Goal: Transaction & Acquisition: Purchase product/service

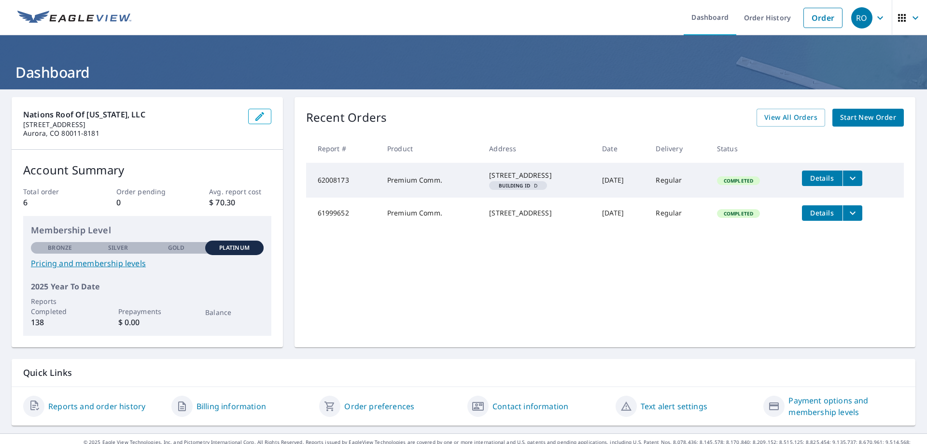
click at [256, 117] on icon "button" at bounding box center [260, 116] width 9 height 9
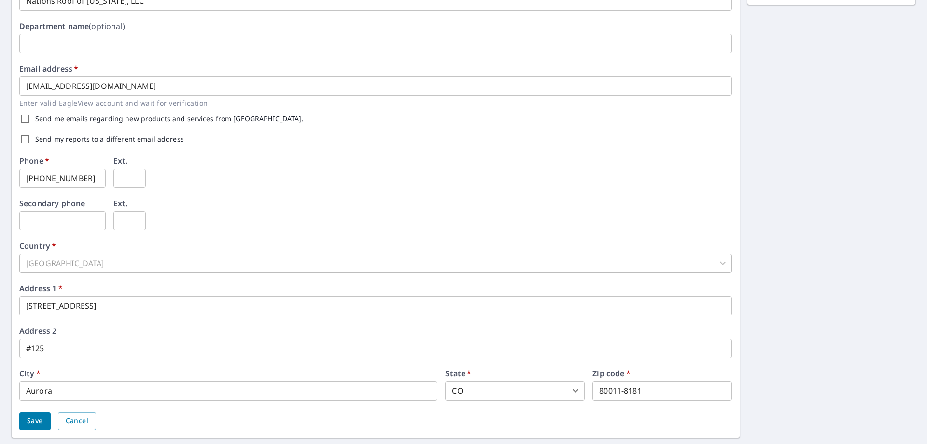
scroll to position [236, 0]
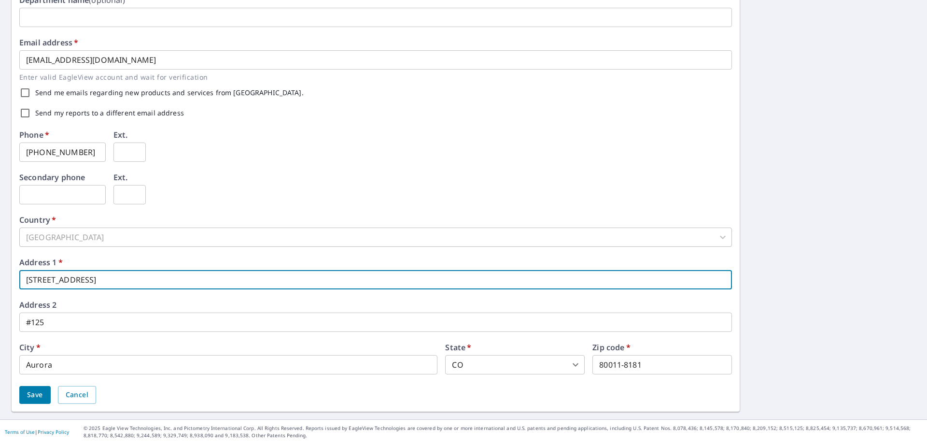
drag, startPoint x: 106, startPoint y: 284, endPoint x: 24, endPoint y: 282, distance: 81.6
click at [24, 282] on input "[STREET_ADDRESS]" at bounding box center [375, 279] width 713 height 19
type input "[STREET_ADDRESS]"
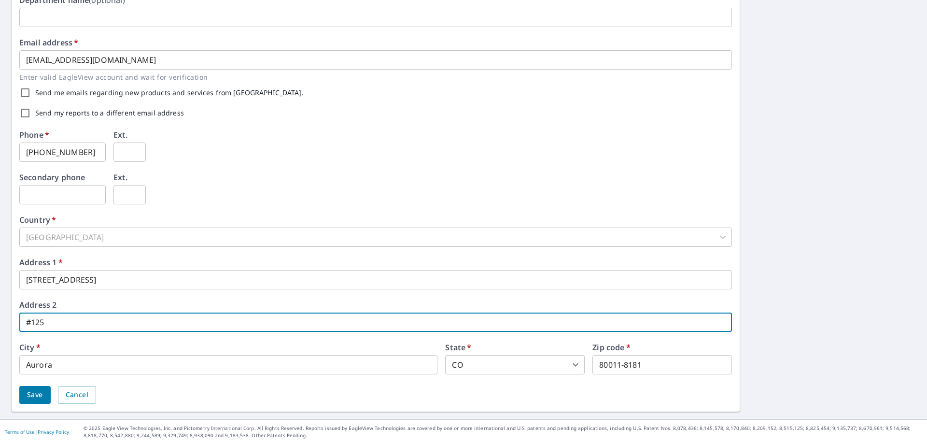
drag, startPoint x: 65, startPoint y: 327, endPoint x: 4, endPoint y: 325, distance: 61.4
click at [4, 325] on div "First name   * [PERSON_NAME] Last name   * [PERSON_NAME] ​ Company name   * Nat…" at bounding box center [463, 136] width 927 height 566
type input "#110"
click at [788, 295] on div "First name   * [PERSON_NAME] Last name   * [PERSON_NAME] ​ Company name   * Nat…" at bounding box center [463, 136] width 927 height 566
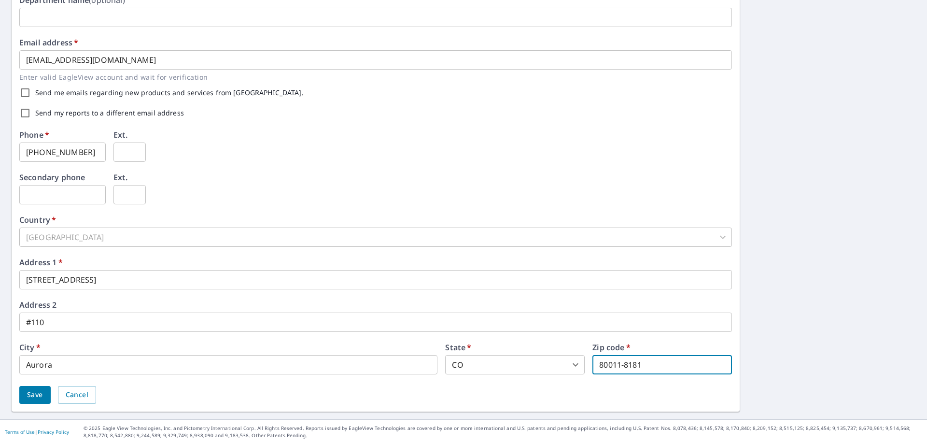
drag, startPoint x: 665, startPoint y: 363, endPoint x: 491, endPoint y: 365, distance: 174.4
click at [499, 370] on div "City   * Aurora ​ State   * [US_STATE] CO ​ Zip code   * 80011-8181 ​" at bounding box center [375, 358] width 713 height 31
type input "80012"
click at [359, 354] on div "City   * Aurora ​" at bounding box center [228, 358] width 418 height 31
click at [33, 393] on span "Save" at bounding box center [35, 395] width 16 height 12
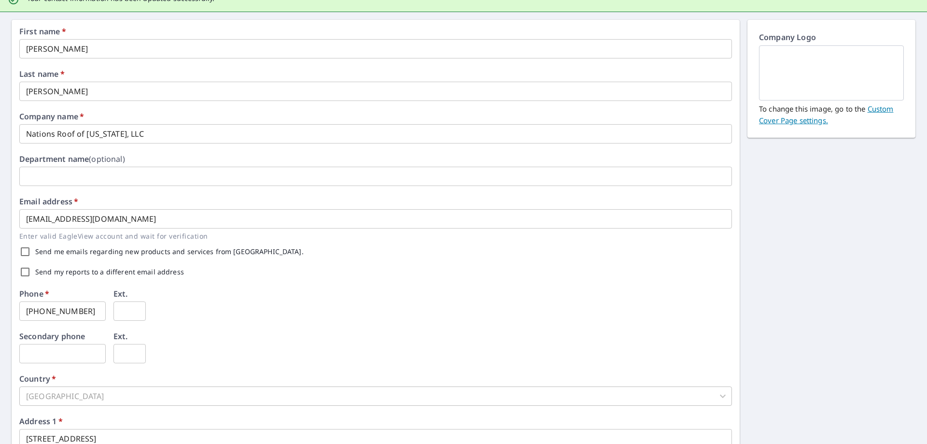
scroll to position [0, 0]
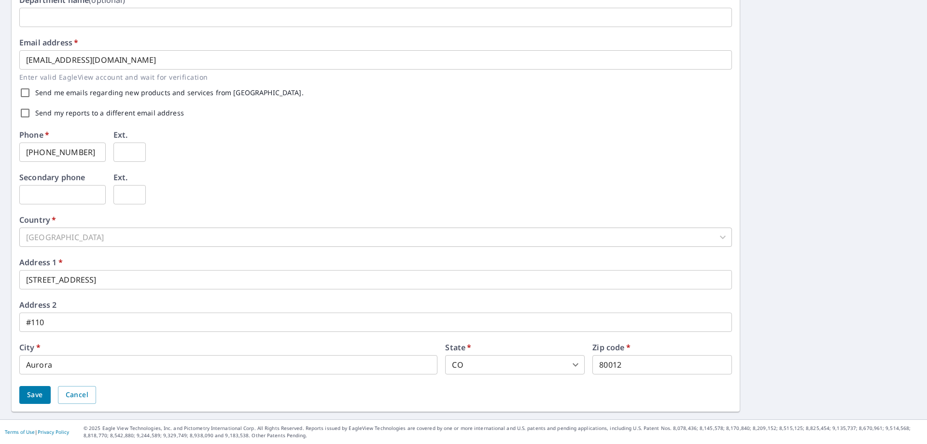
click at [32, 392] on span "Save" at bounding box center [35, 395] width 16 height 12
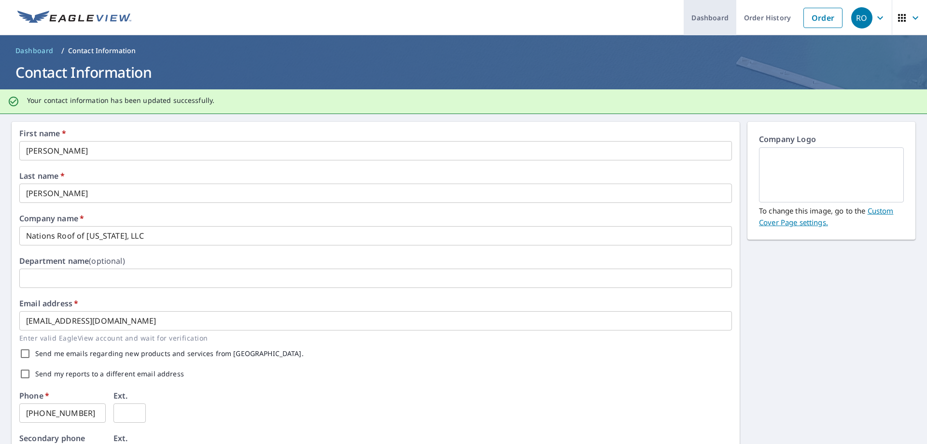
click at [707, 16] on link "Dashboard" at bounding box center [710, 17] width 53 height 35
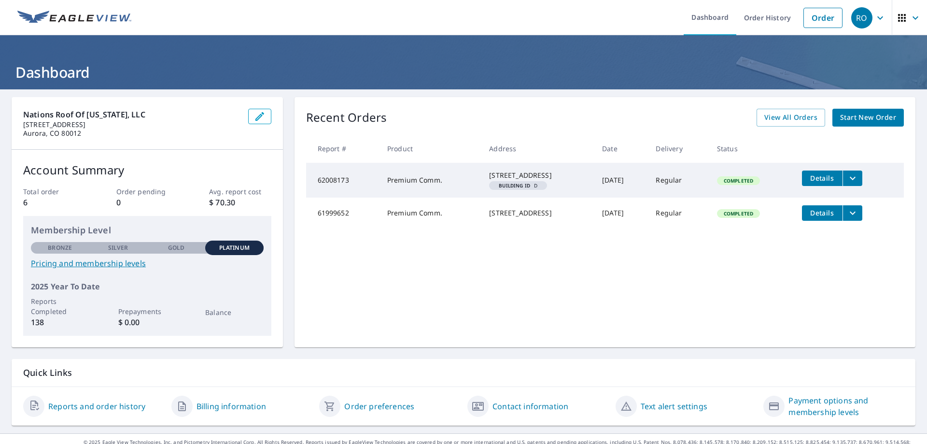
click at [857, 114] on span "Start New Order" at bounding box center [868, 118] width 56 height 12
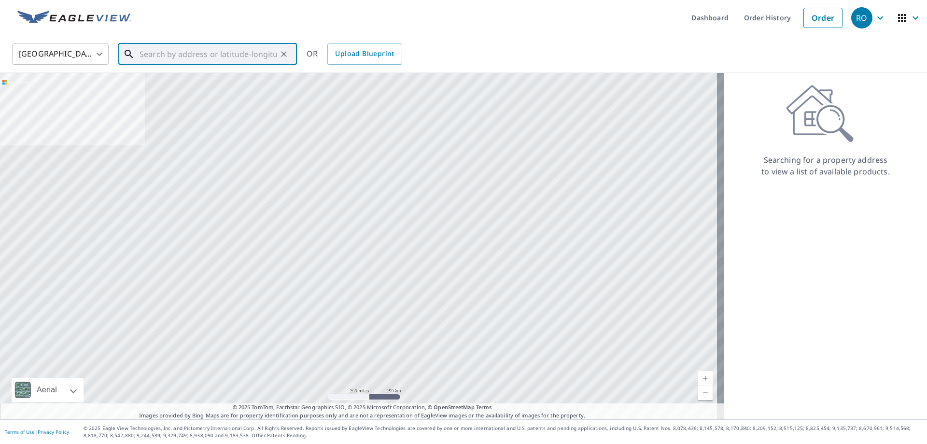
click at [171, 55] on input "text" at bounding box center [209, 54] width 138 height 27
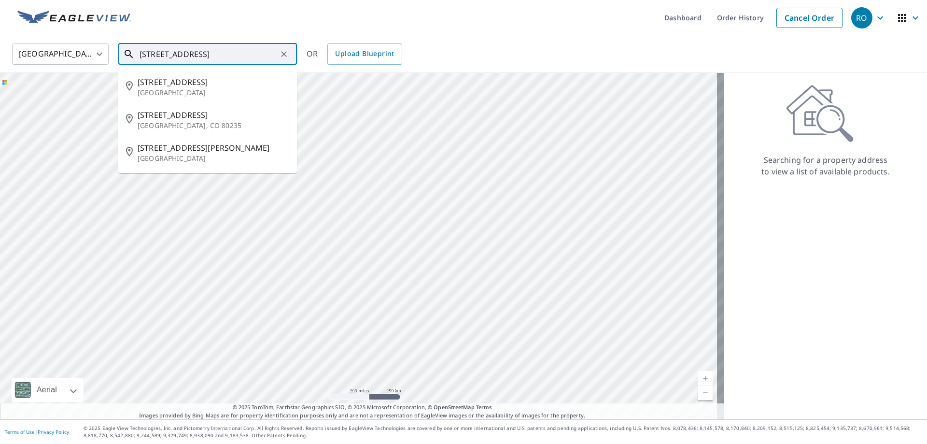
click at [157, 51] on input "[STREET_ADDRESS]" at bounding box center [209, 54] width 138 height 27
click at [176, 85] on span "[STREET_ADDRESS]" at bounding box center [214, 82] width 152 height 12
type input "[STREET_ADDRESS]"
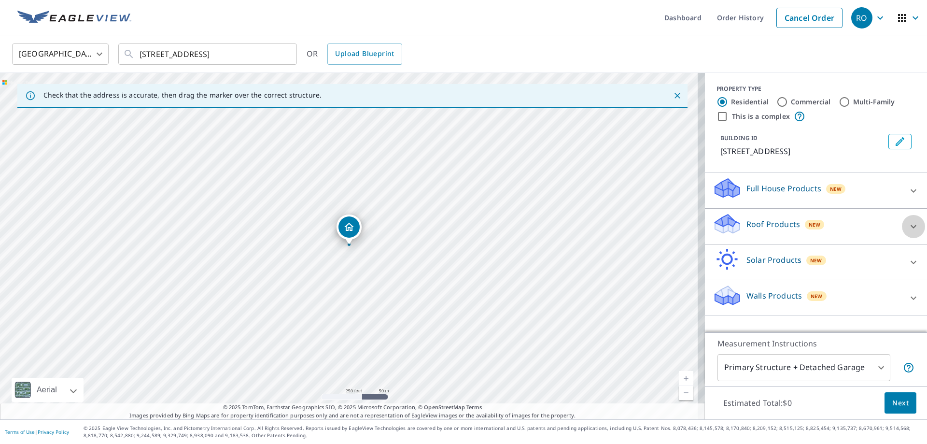
click at [908, 225] on icon at bounding box center [914, 227] width 12 height 12
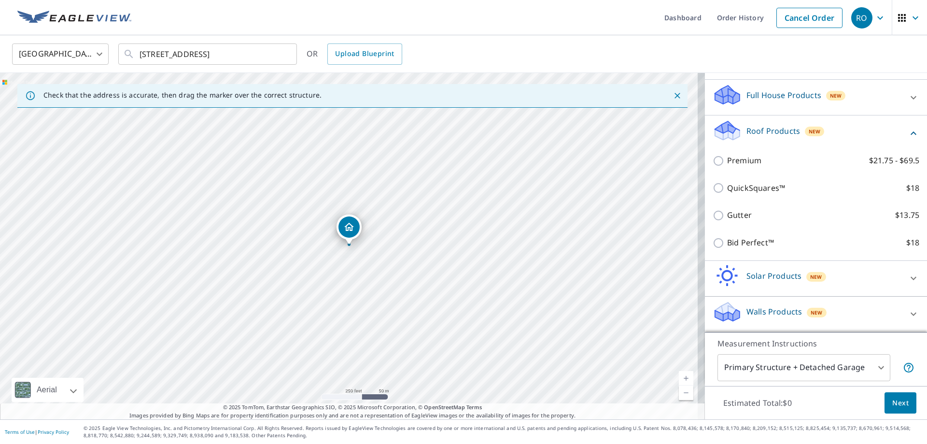
scroll to position [105, 0]
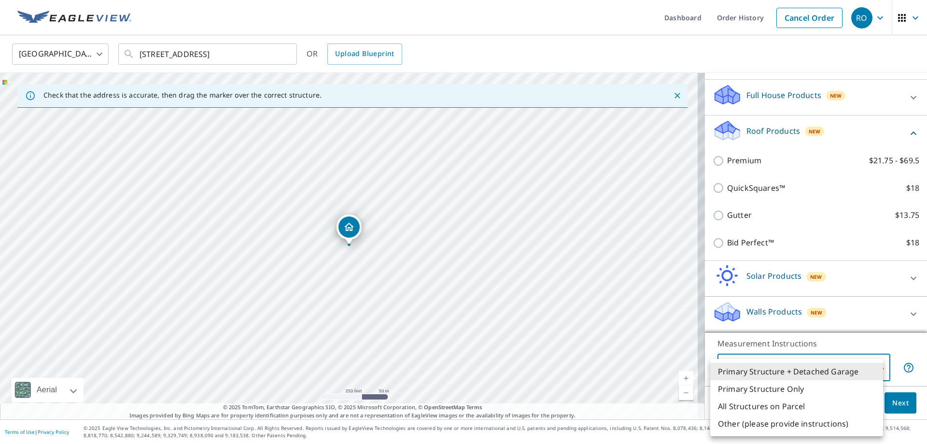
click at [874, 371] on body "RO RO Dashboard Order History Cancel Order RO [GEOGRAPHIC_DATA] [GEOGRAPHIC_DAT…" at bounding box center [463, 222] width 927 height 444
click at [769, 390] on li "Primary Structure Only" at bounding box center [797, 388] width 173 height 17
type input "2"
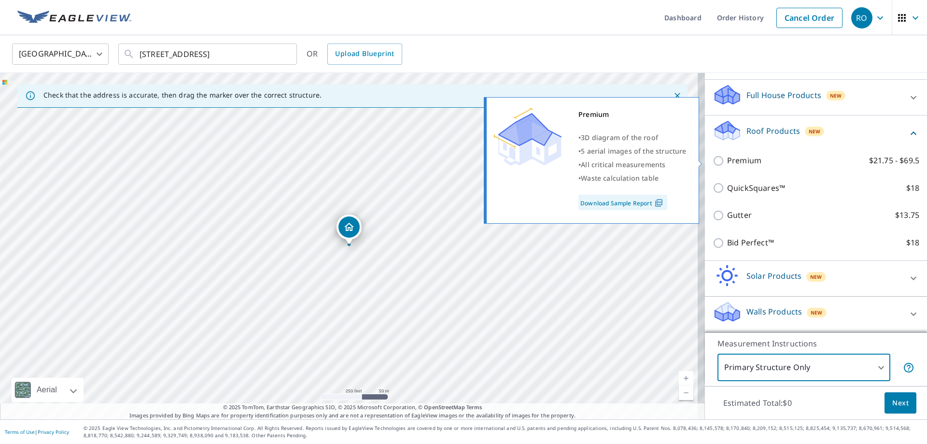
click at [714, 159] on input "Premium $21.75 - $69.5" at bounding box center [720, 161] width 14 height 12
checkbox input "true"
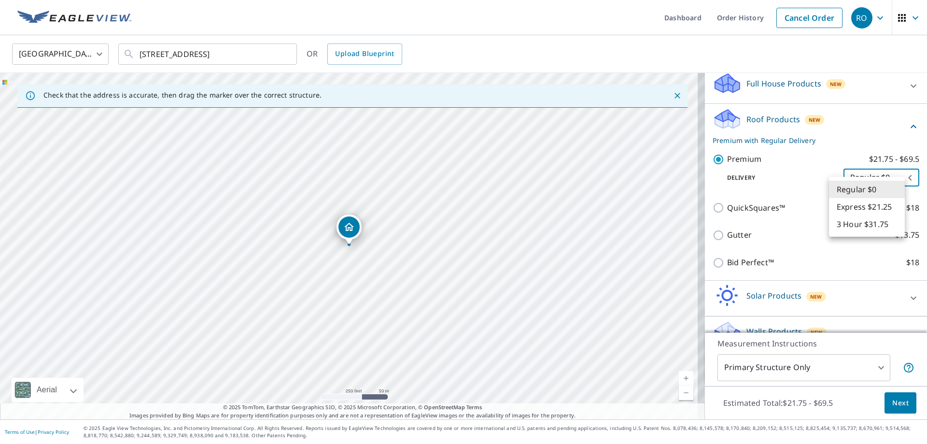
click at [894, 190] on body "RO RO Dashboard Order History Cancel Order RO [GEOGRAPHIC_DATA] [GEOGRAPHIC_DAT…" at bounding box center [463, 222] width 927 height 444
click at [894, 190] on li "Regular $0" at bounding box center [867, 189] width 76 height 17
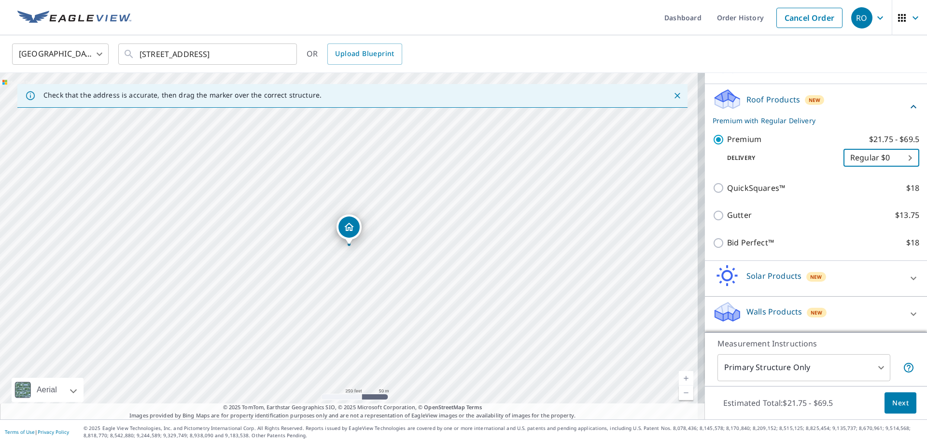
scroll to position [136, 0]
click at [893, 399] on span "Next" at bounding box center [901, 403] width 16 height 12
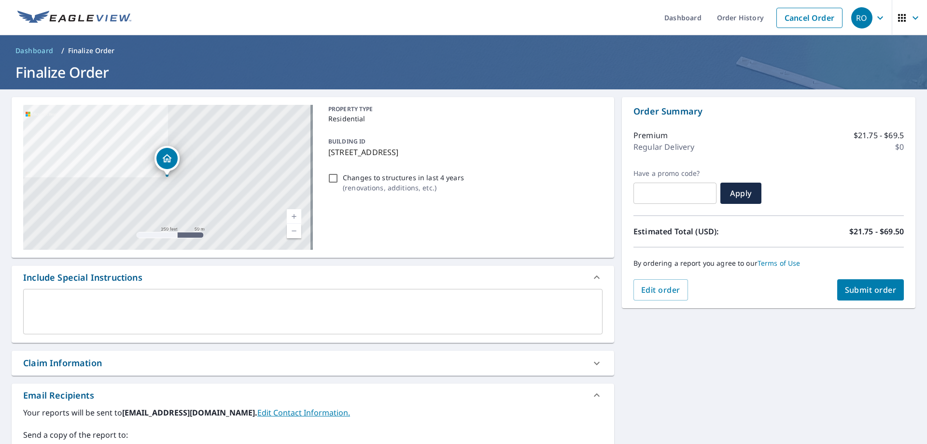
click at [884, 285] on span "Submit order" at bounding box center [871, 290] width 52 height 11
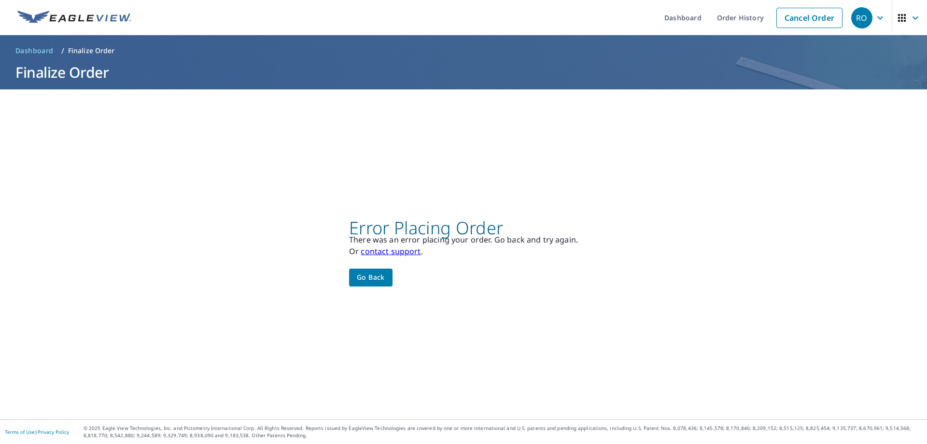
click at [372, 277] on span "Go back" at bounding box center [371, 277] width 28 height 12
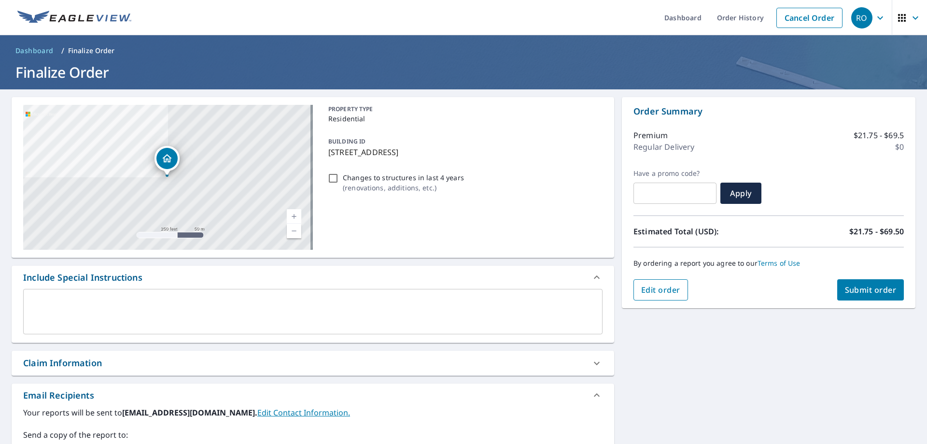
click at [667, 289] on span "Edit order" at bounding box center [660, 290] width 39 height 11
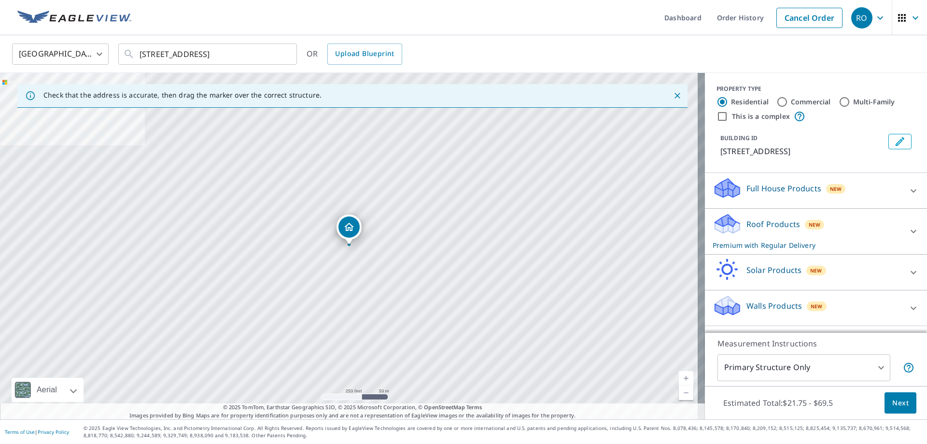
click at [908, 237] on icon at bounding box center [914, 232] width 12 height 12
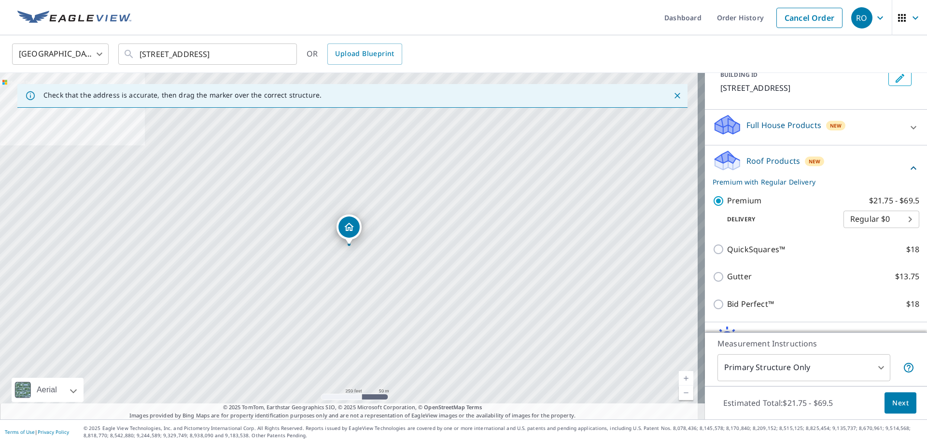
scroll to position [64, 0]
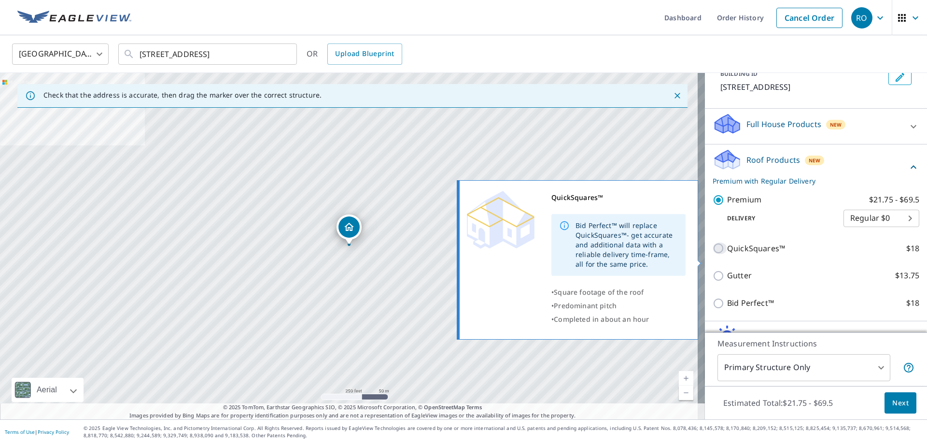
click at [713, 254] on input "QuickSquares™ $18" at bounding box center [720, 248] width 14 height 12
checkbox input "true"
checkbox input "false"
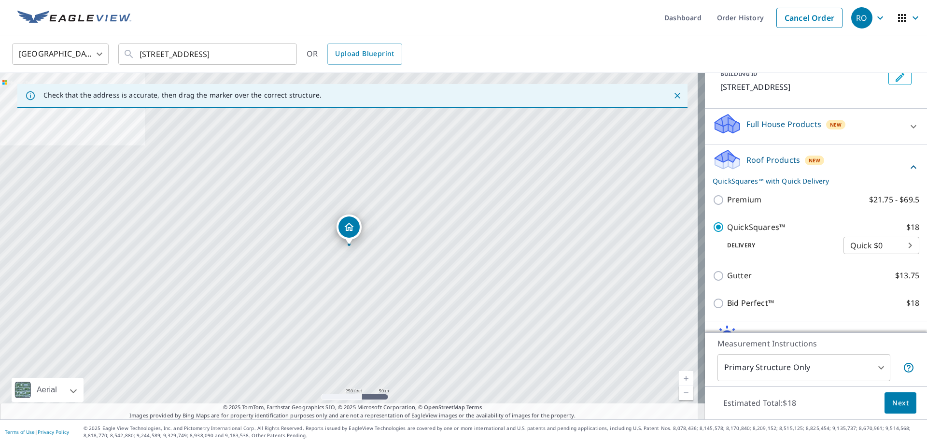
click at [893, 404] on span "Next" at bounding box center [901, 403] width 16 height 12
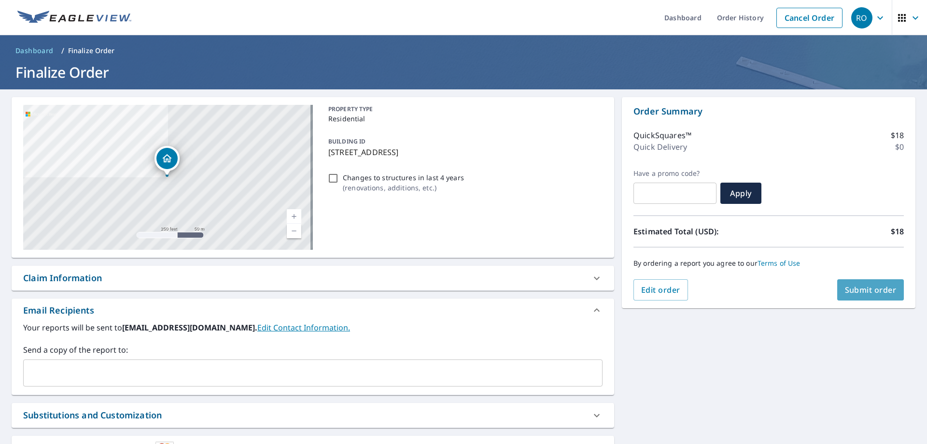
click at [845, 284] on button "Submit order" at bounding box center [871, 289] width 67 height 21
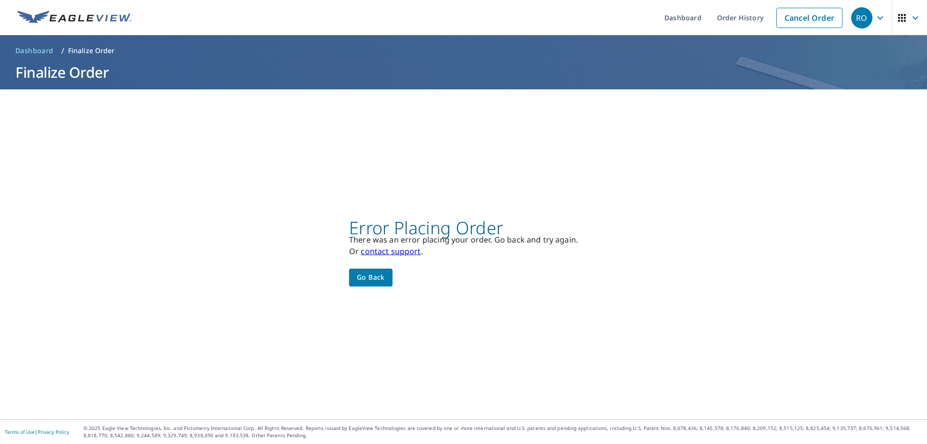
click at [361, 274] on span "Go back" at bounding box center [371, 277] width 28 height 12
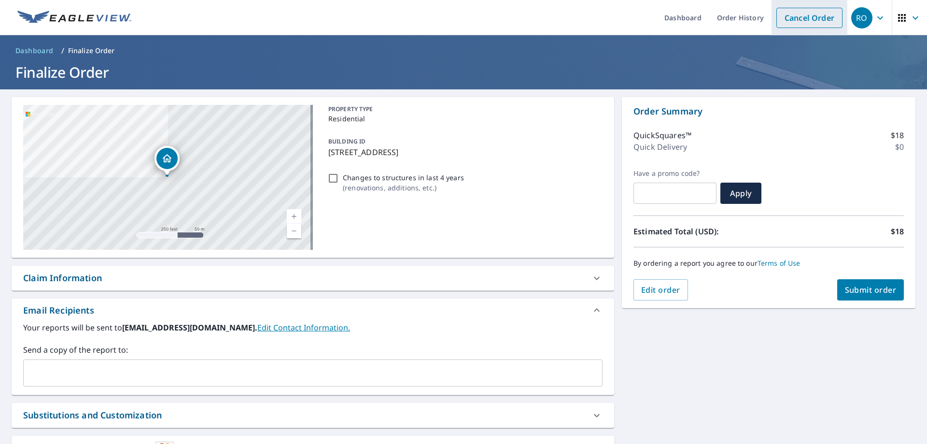
click at [807, 19] on link "Cancel Order" at bounding box center [810, 18] width 66 height 20
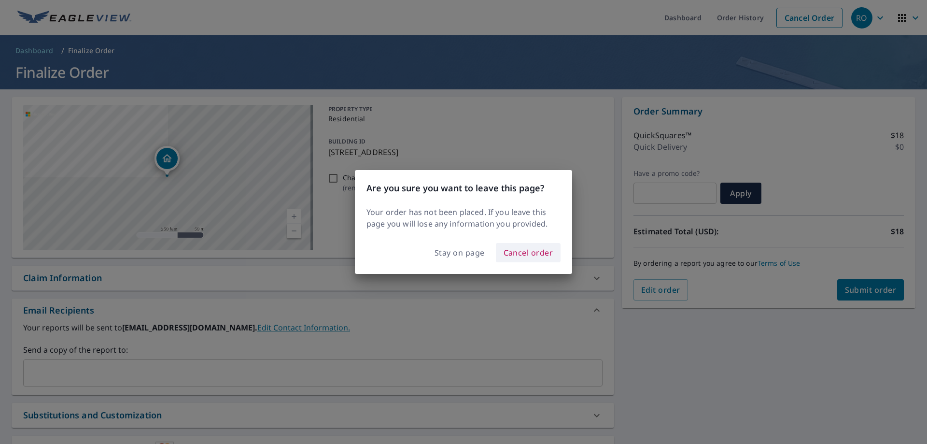
click at [518, 256] on span "Cancel order" at bounding box center [529, 253] width 50 height 14
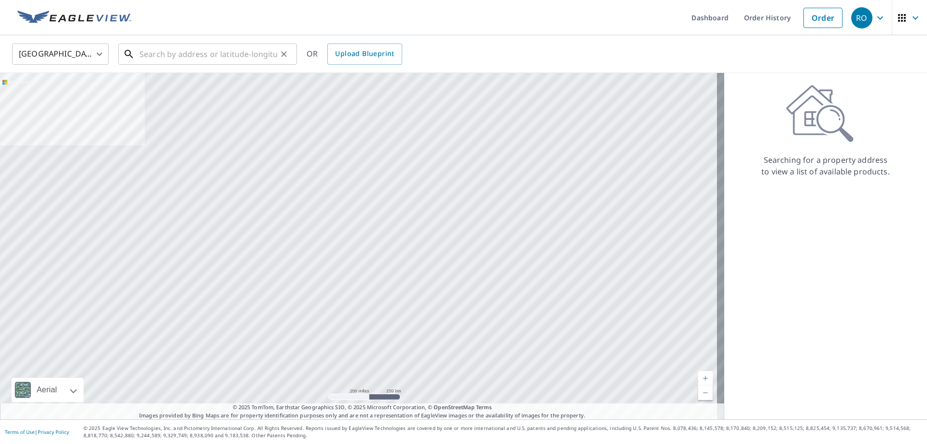
click at [187, 49] on input "text" at bounding box center [209, 54] width 138 height 27
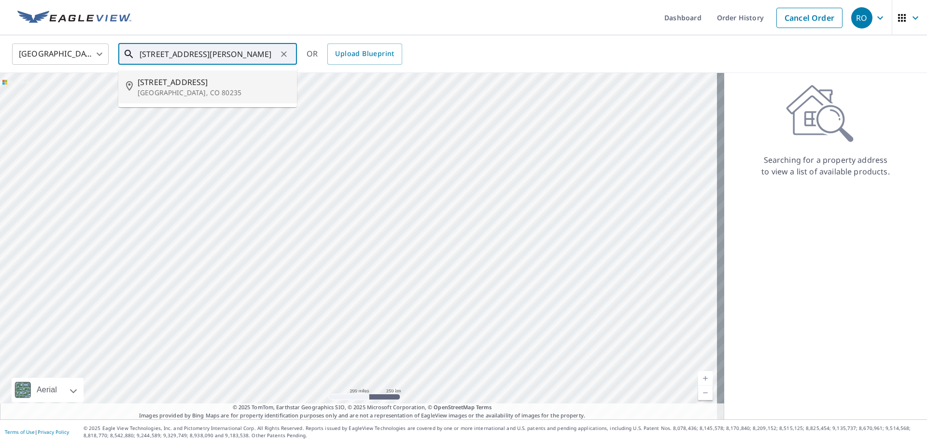
click at [202, 90] on p "[GEOGRAPHIC_DATA], CO 80235" at bounding box center [214, 93] width 152 height 10
type input "[STREET_ADDRESS]"
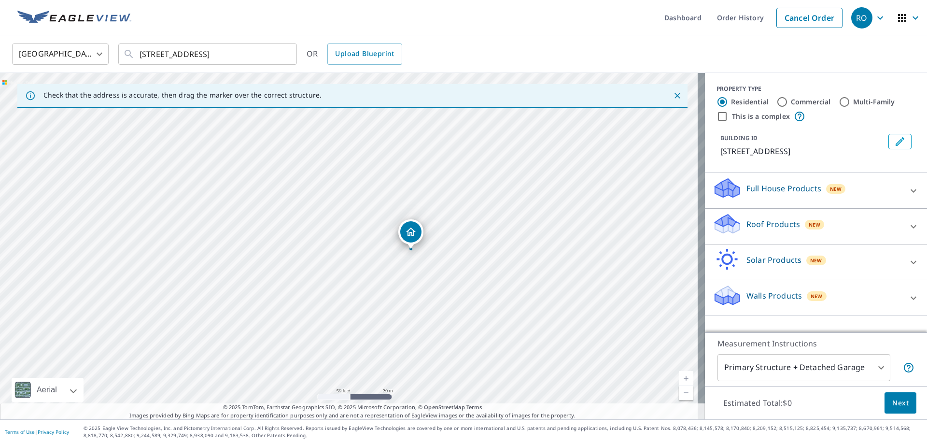
drag, startPoint x: 459, startPoint y: 287, endPoint x: 477, endPoint y: 277, distance: 20.6
click at [477, 277] on div "[STREET_ADDRESS]" at bounding box center [352, 246] width 705 height 346
click at [411, 230] on icon "Dropped pin, building 1, Residential property, 7393 W Jefferson Ave Lakewood, C…" at bounding box center [411, 233] width 12 height 12
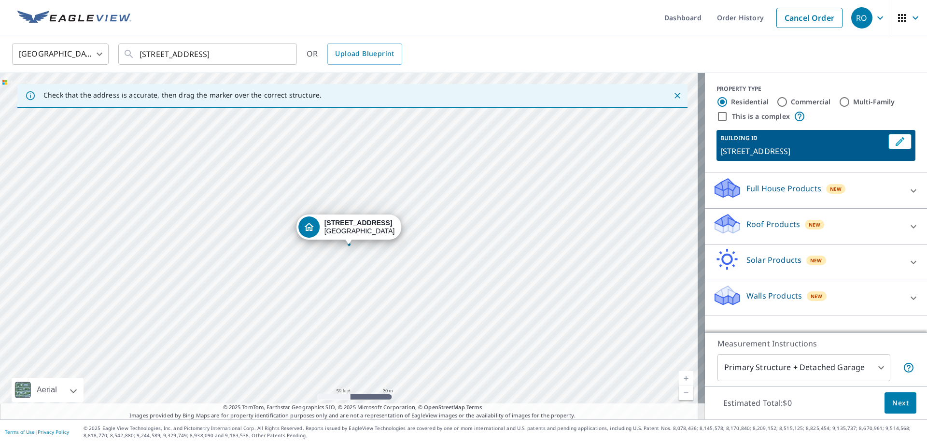
click at [778, 101] on input "Commercial" at bounding box center [783, 102] width 12 height 12
radio input "true"
type input "4"
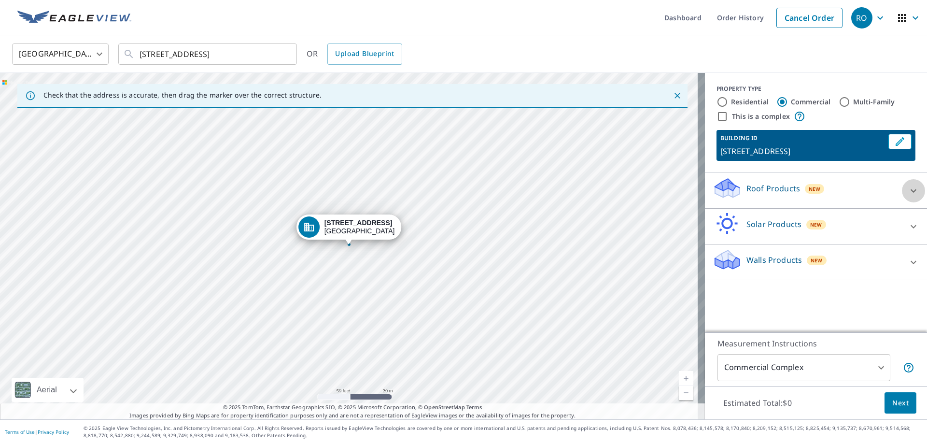
click at [908, 189] on icon at bounding box center [914, 191] width 12 height 12
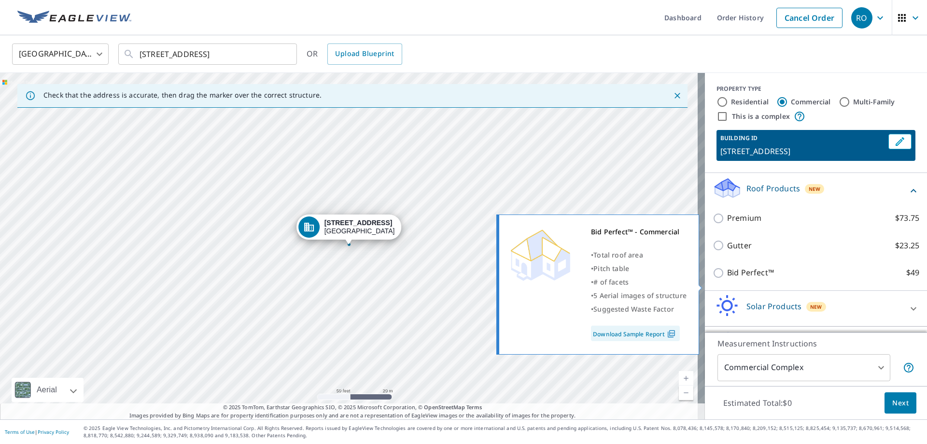
click at [713, 279] on input "Bid Perfect™ $49" at bounding box center [720, 273] width 14 height 12
checkbox input "true"
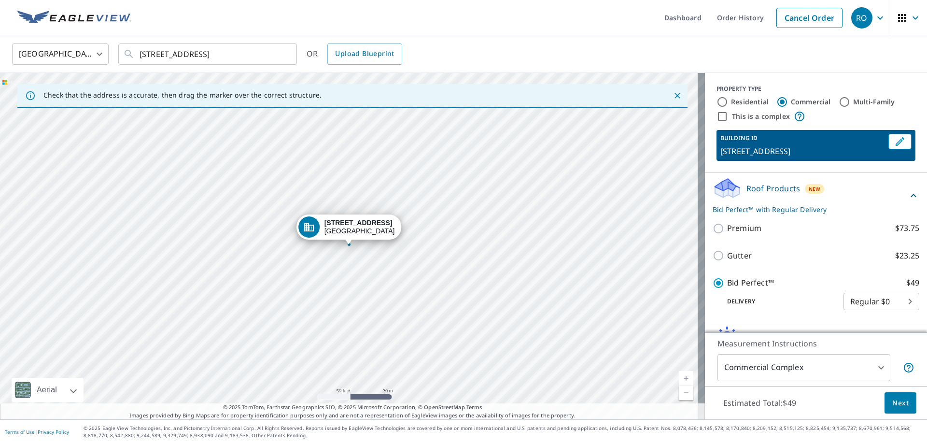
click at [893, 403] on span "Next" at bounding box center [901, 403] width 16 height 12
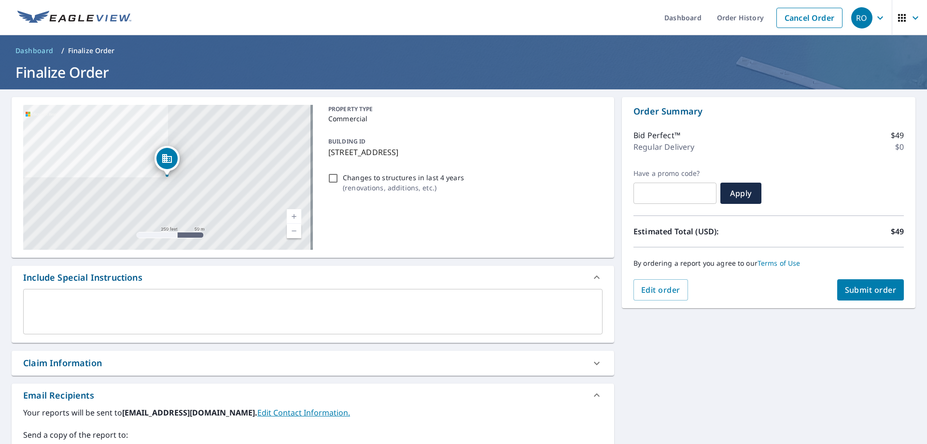
click at [866, 290] on span "Submit order" at bounding box center [871, 290] width 52 height 11
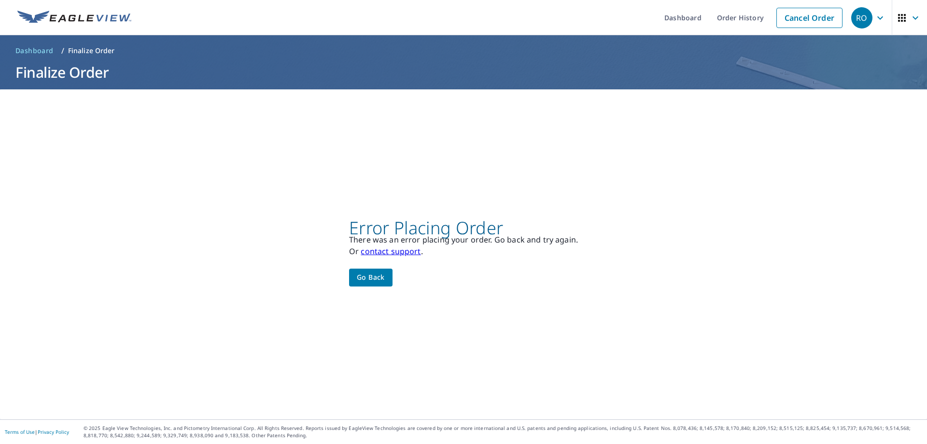
click at [370, 275] on span "Go back" at bounding box center [371, 277] width 28 height 12
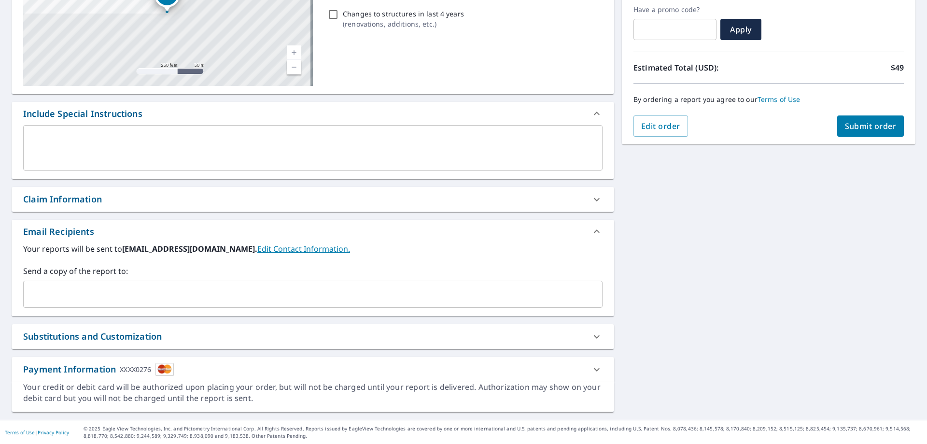
scroll to position [164, 0]
click at [167, 371] on img at bounding box center [165, 368] width 18 height 13
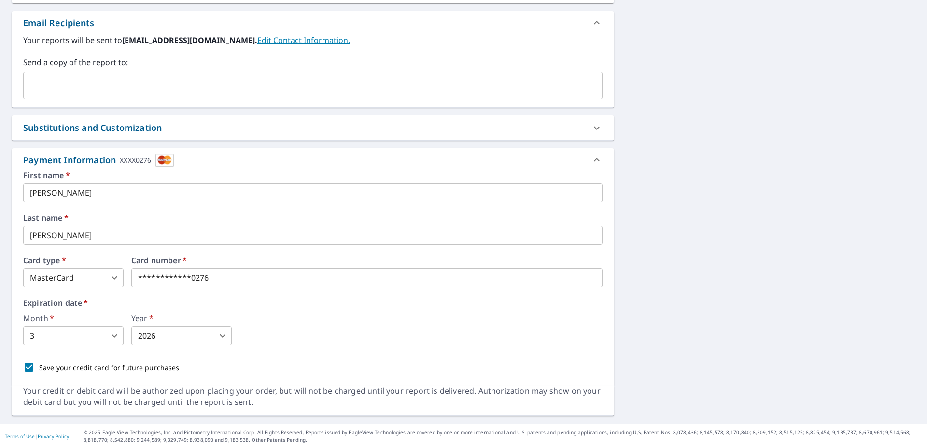
scroll to position [377, 0]
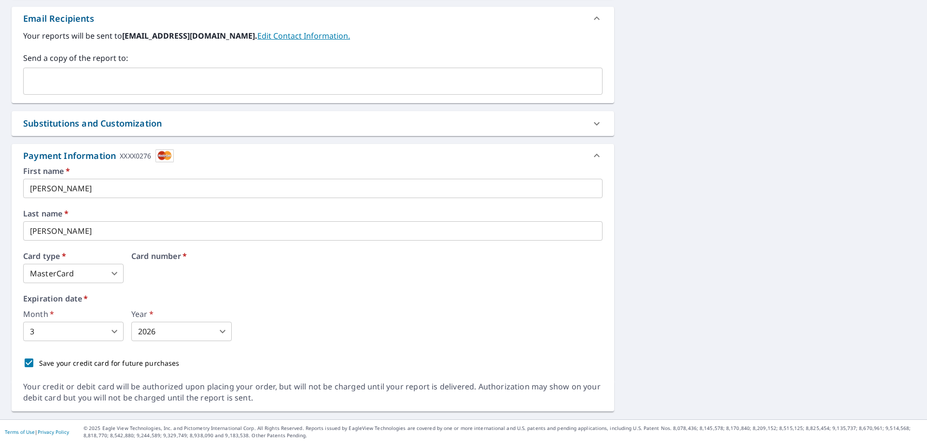
drag, startPoint x: 222, startPoint y: 274, endPoint x: 144, endPoint y: 281, distance: 77.5
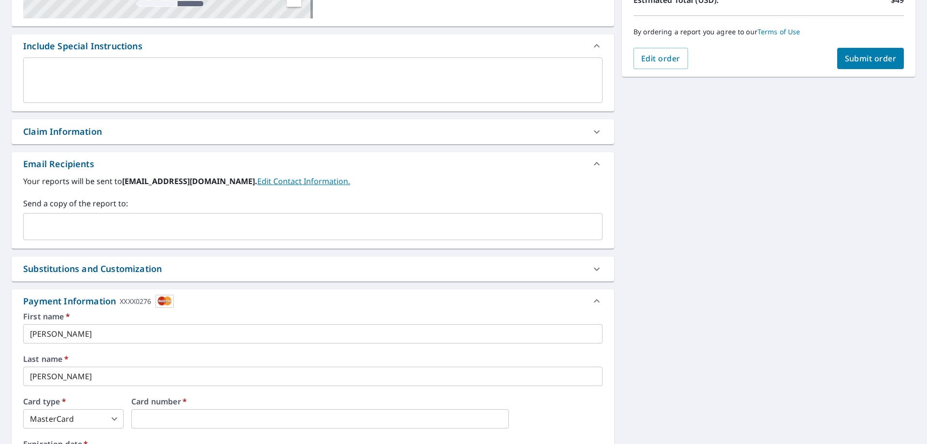
scroll to position [151, 0]
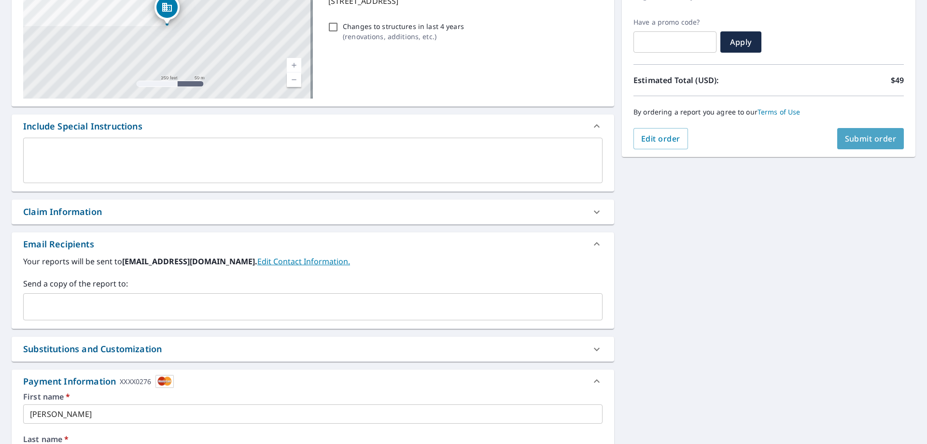
click at [861, 131] on button "Submit order" at bounding box center [871, 138] width 67 height 21
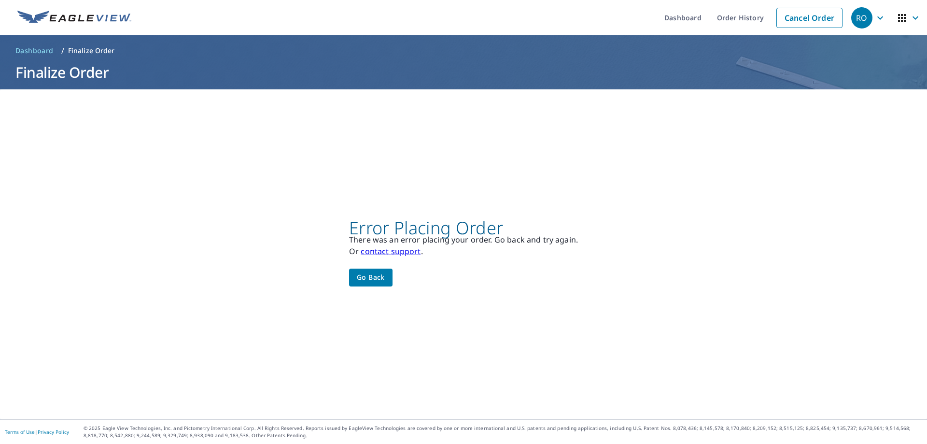
scroll to position [0, 0]
click at [352, 276] on button "Go back" at bounding box center [370, 278] width 43 height 18
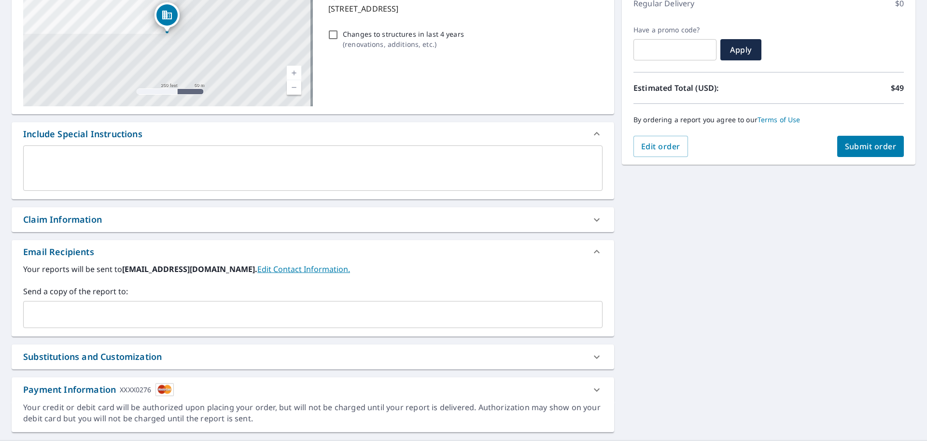
scroll to position [164, 0]
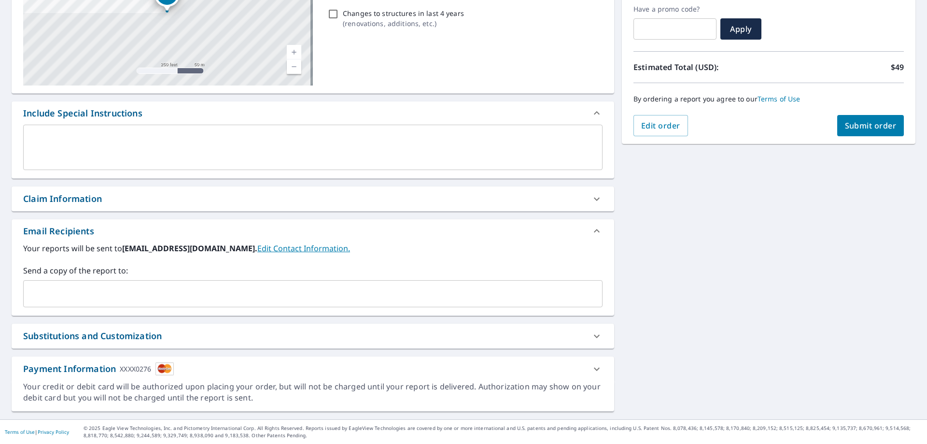
click at [165, 367] on img at bounding box center [165, 368] width 18 height 13
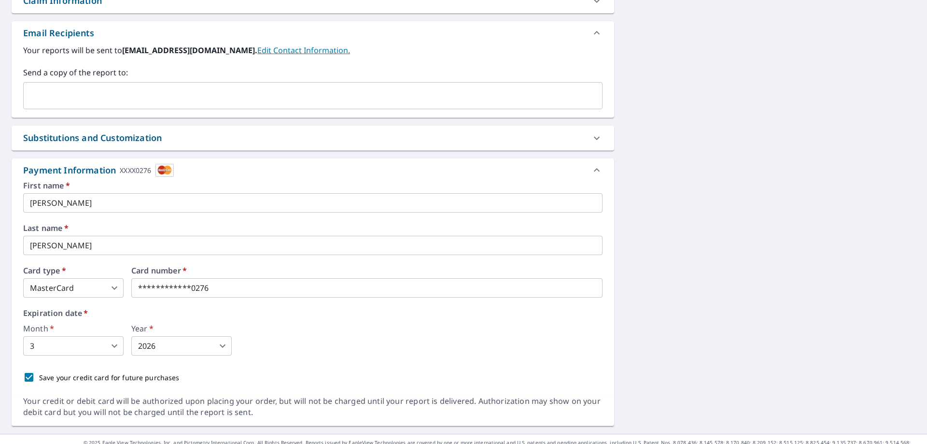
scroll to position [377, 0]
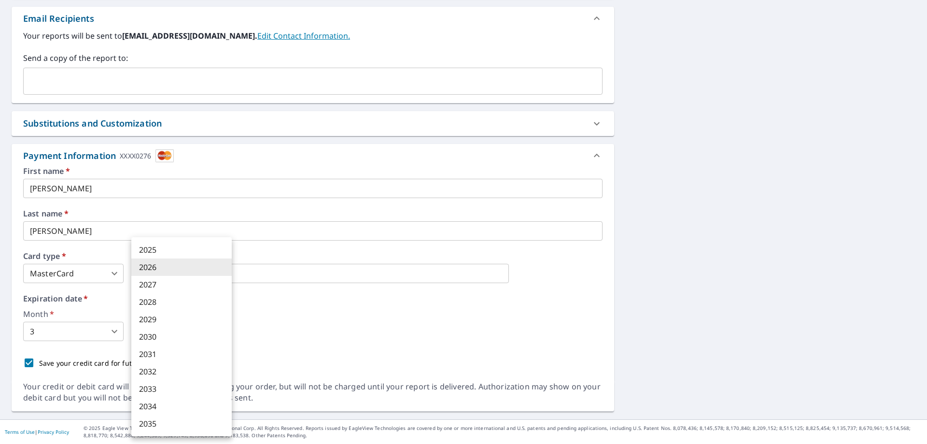
click at [226, 331] on body "RO RO Dashboard Order History Cancel Order RO Dashboard / Finalize Order Finali…" at bounding box center [463, 222] width 927 height 444
click at [156, 285] on li "2027" at bounding box center [181, 284] width 100 height 17
type input "2027"
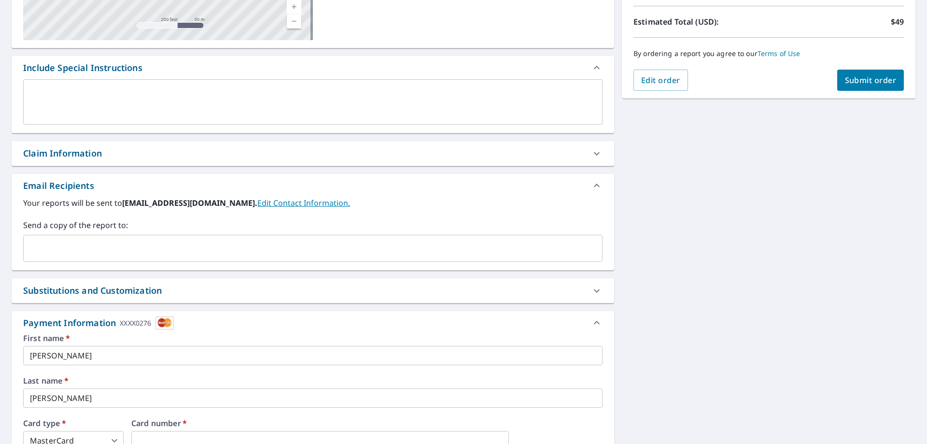
scroll to position [199, 0]
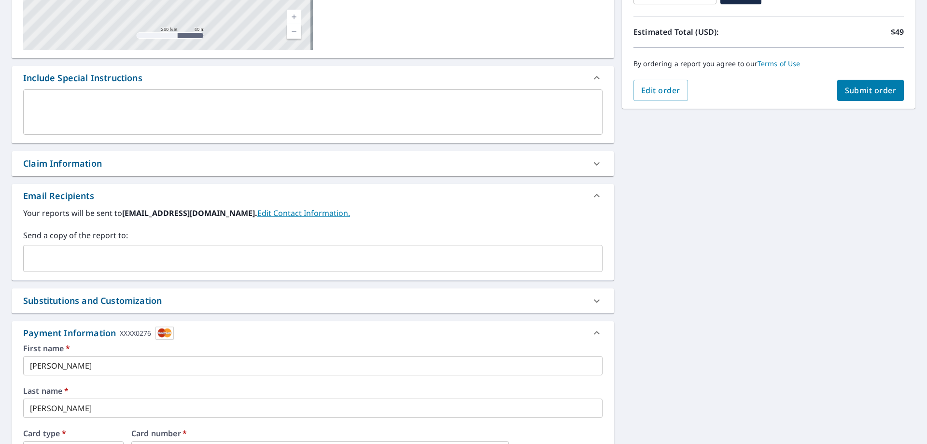
click at [849, 93] on span "Submit order" at bounding box center [871, 90] width 52 height 11
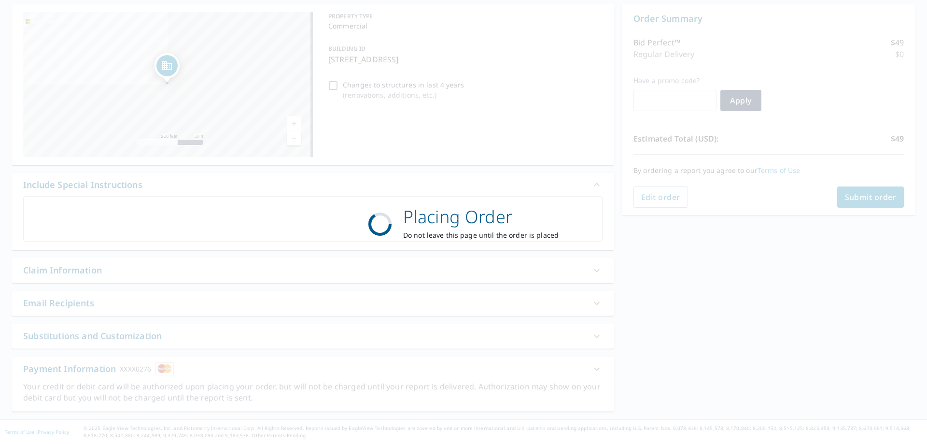
scroll to position [93, 0]
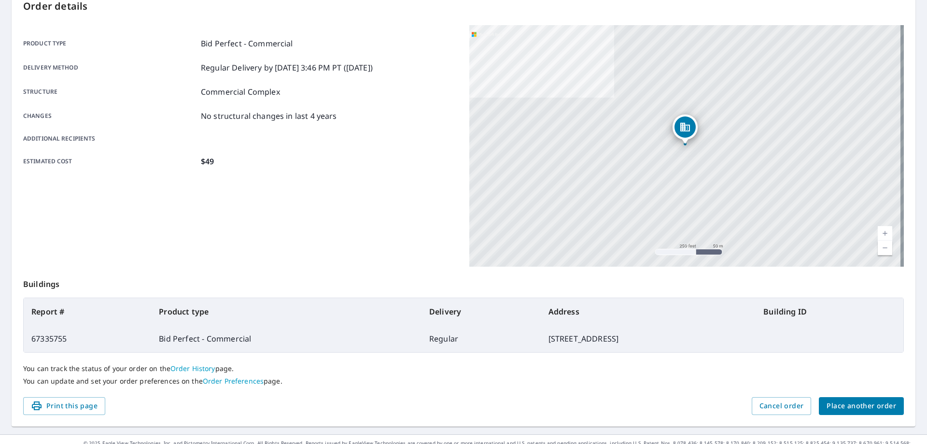
scroll to position [125, 0]
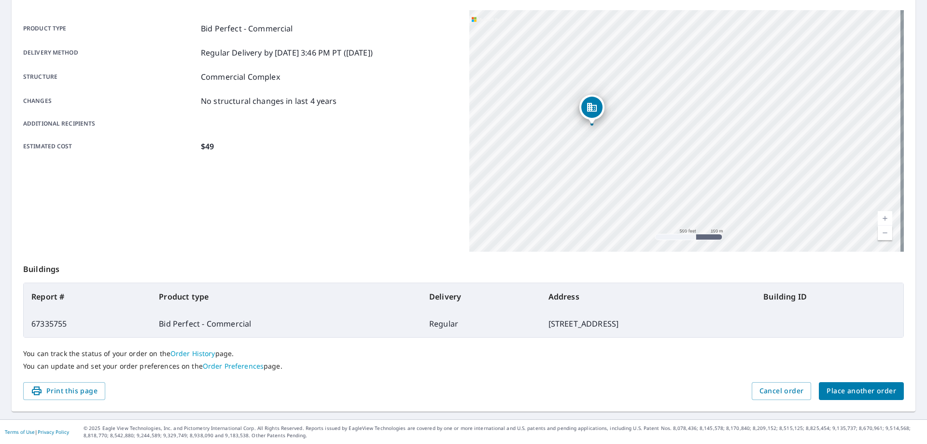
click at [329, 210] on div "Product type Bid Perfect - Commercial Delivery method Regular Delivery by [DATE…" at bounding box center [240, 131] width 435 height 242
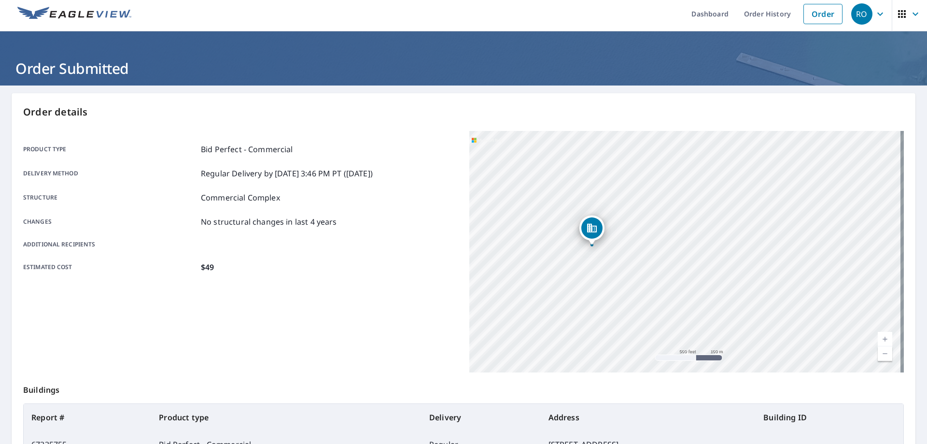
scroll to position [0, 0]
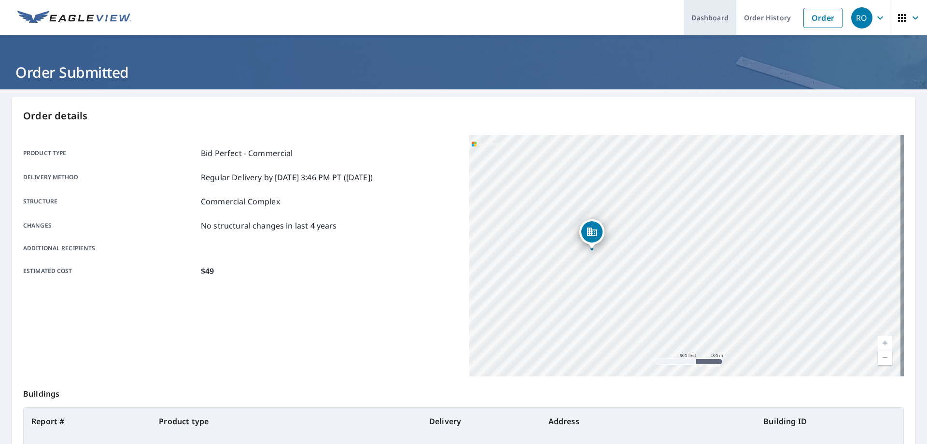
click at [712, 16] on link "Dashboard" at bounding box center [710, 17] width 53 height 35
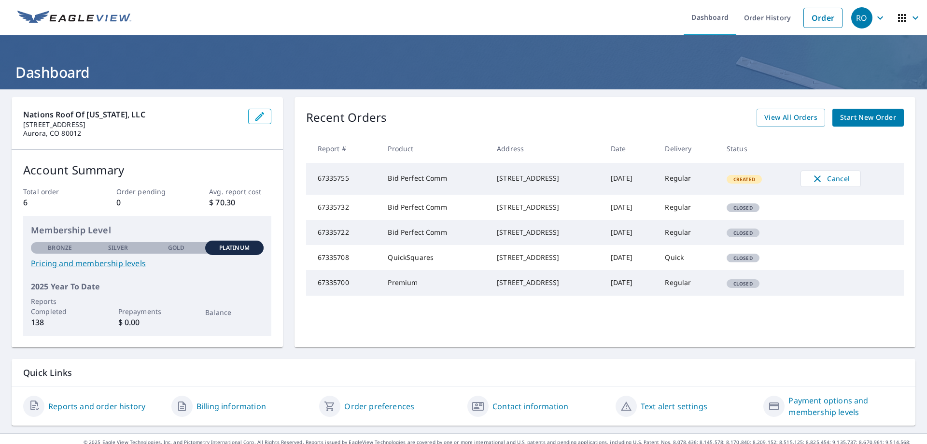
click at [855, 14] on div "RO" at bounding box center [862, 17] width 21 height 21
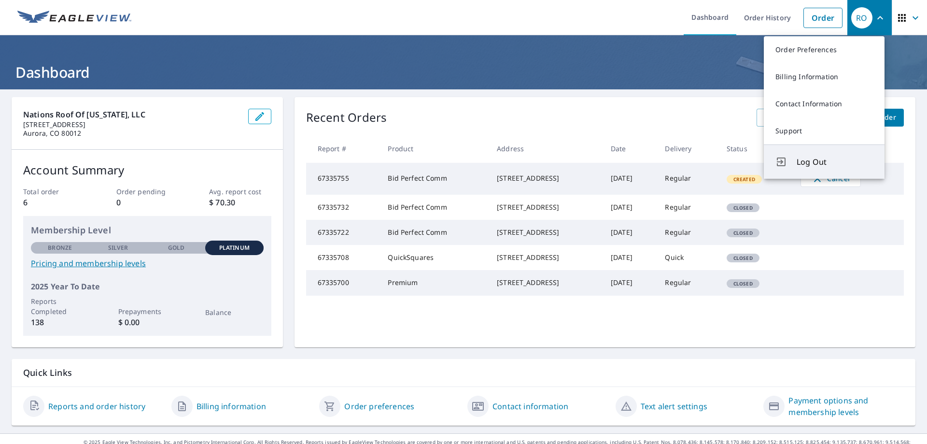
click at [808, 165] on span "Log Out" at bounding box center [835, 162] width 76 height 12
